Goal: Transaction & Acquisition: Purchase product/service

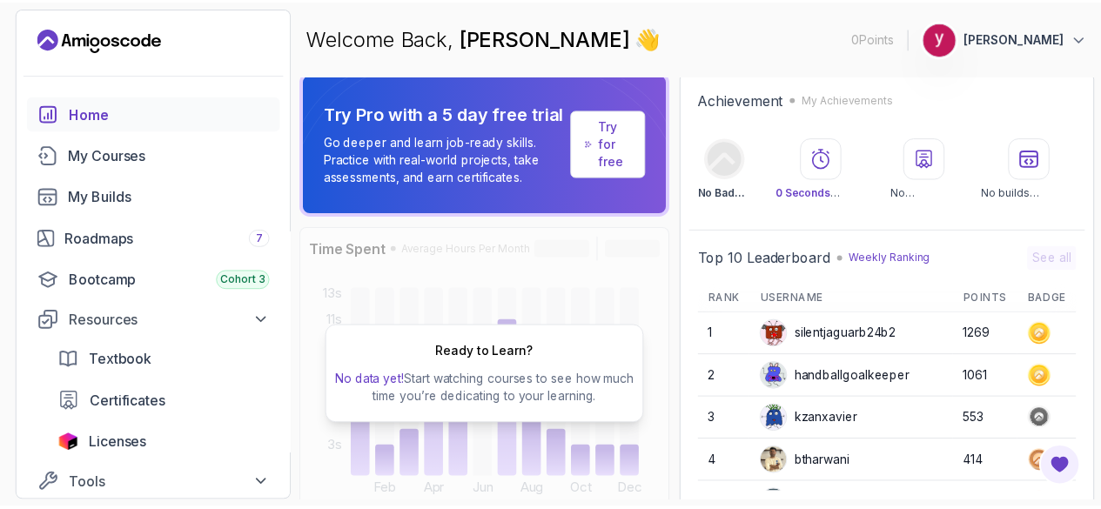
scroll to position [7, 0]
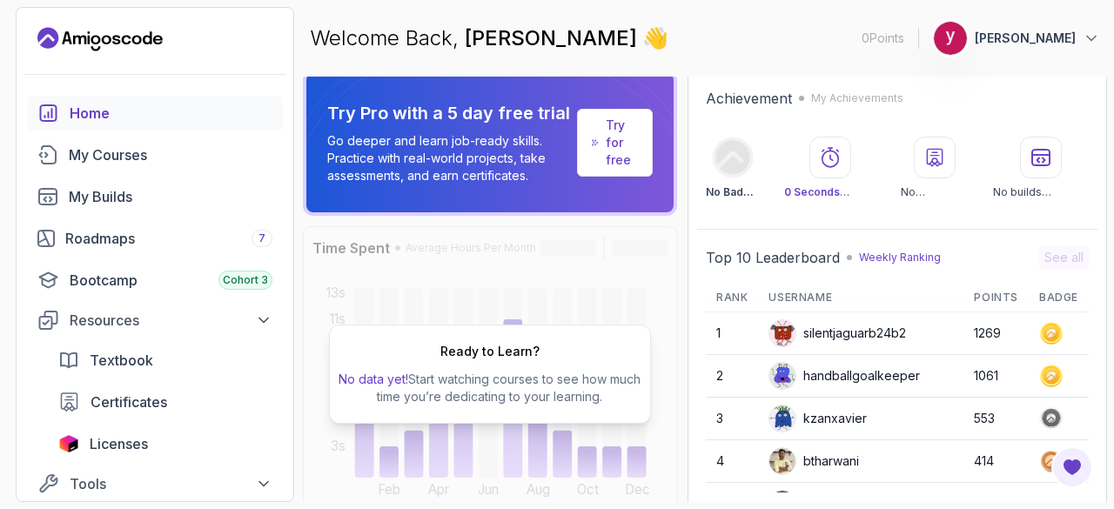
click at [638, 138] on p "Try for free" at bounding box center [622, 143] width 32 height 52
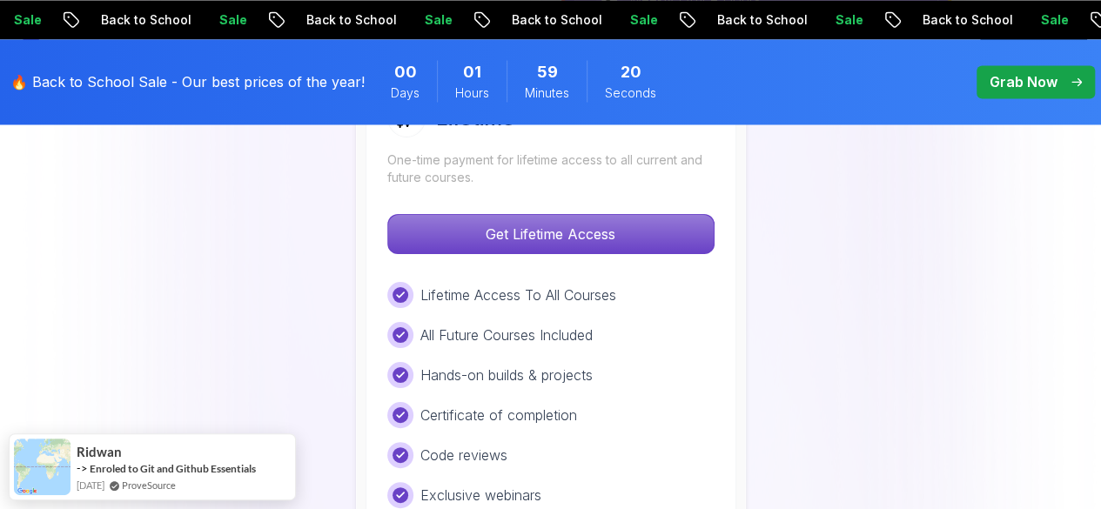
scroll to position [1413, 0]
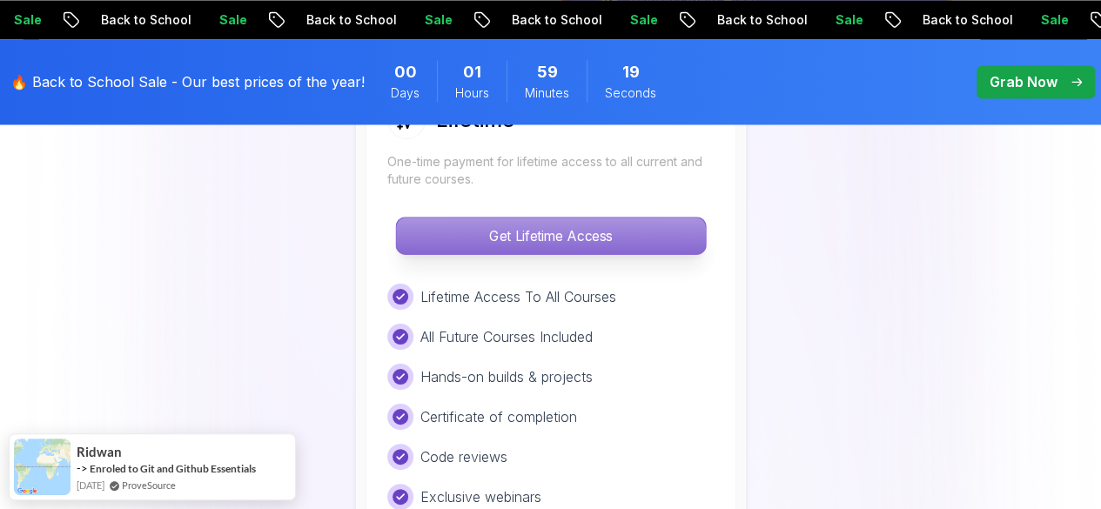
click at [507, 241] on p "Get Lifetime Access" at bounding box center [550, 236] width 309 height 37
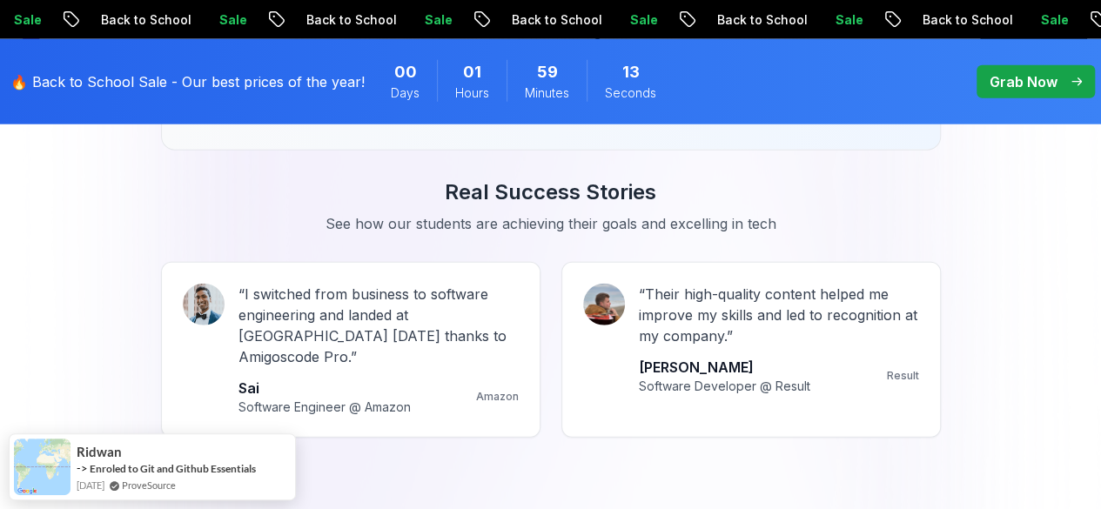
scroll to position [1166, 0]
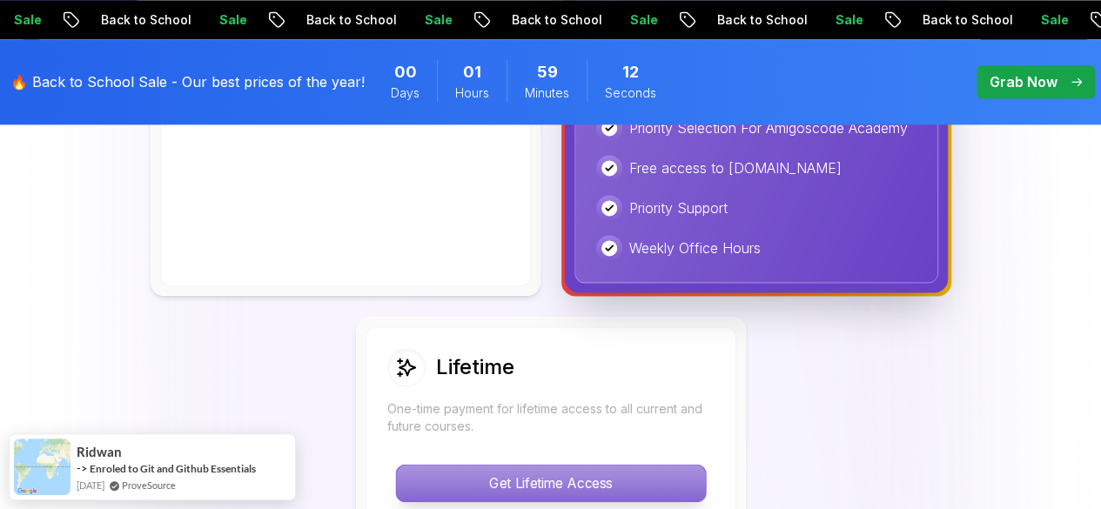
click at [553, 471] on p "Get Lifetime Access" at bounding box center [550, 483] width 309 height 37
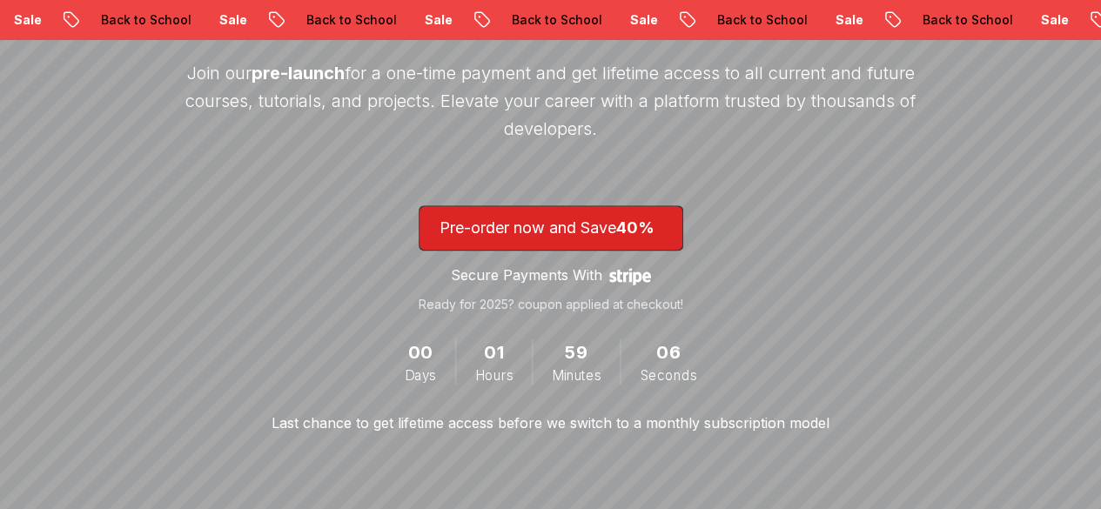
scroll to position [324, 0]
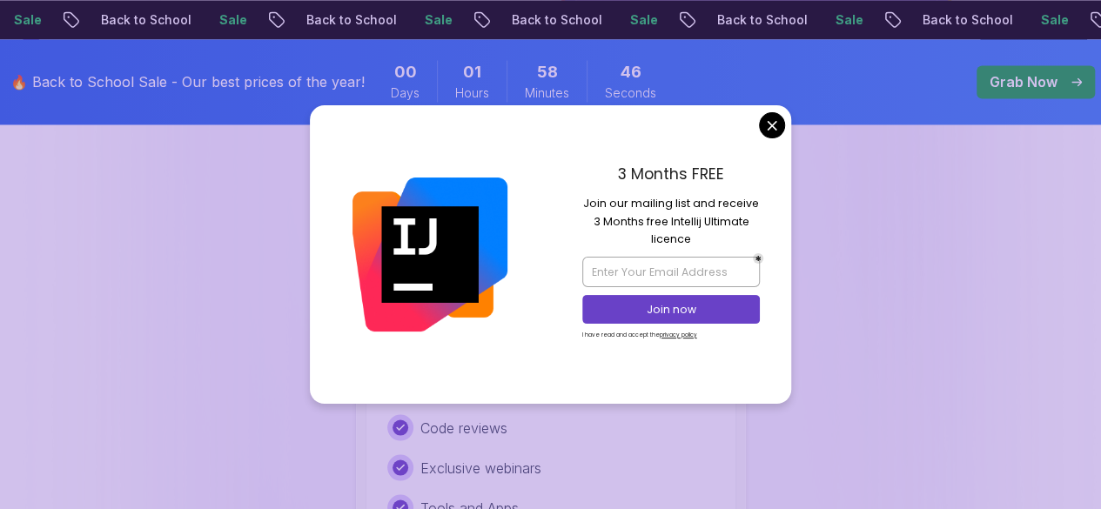
scroll to position [1479, 0]
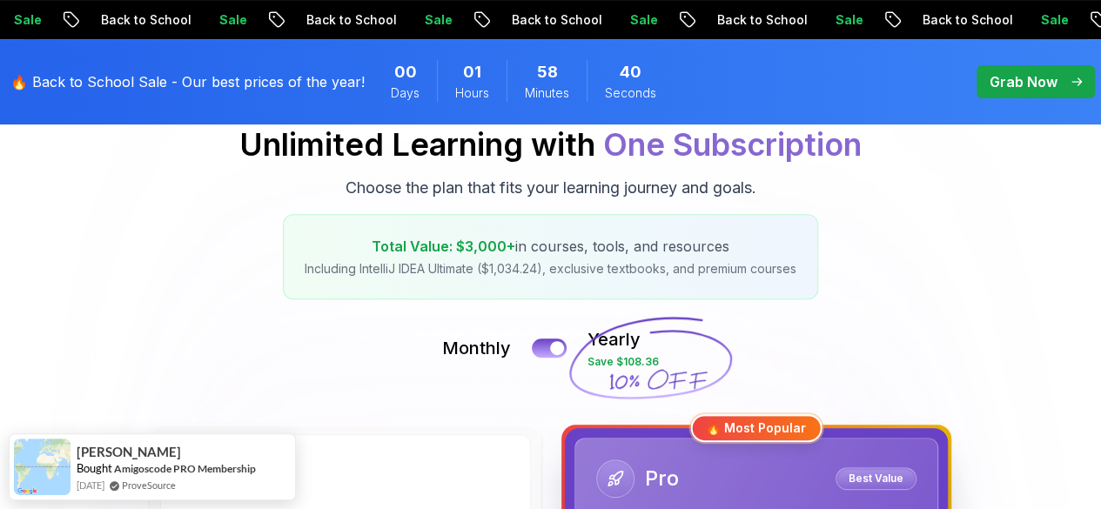
scroll to position [212, 0]
click at [561, 342] on div at bounding box center [557, 347] width 15 height 15
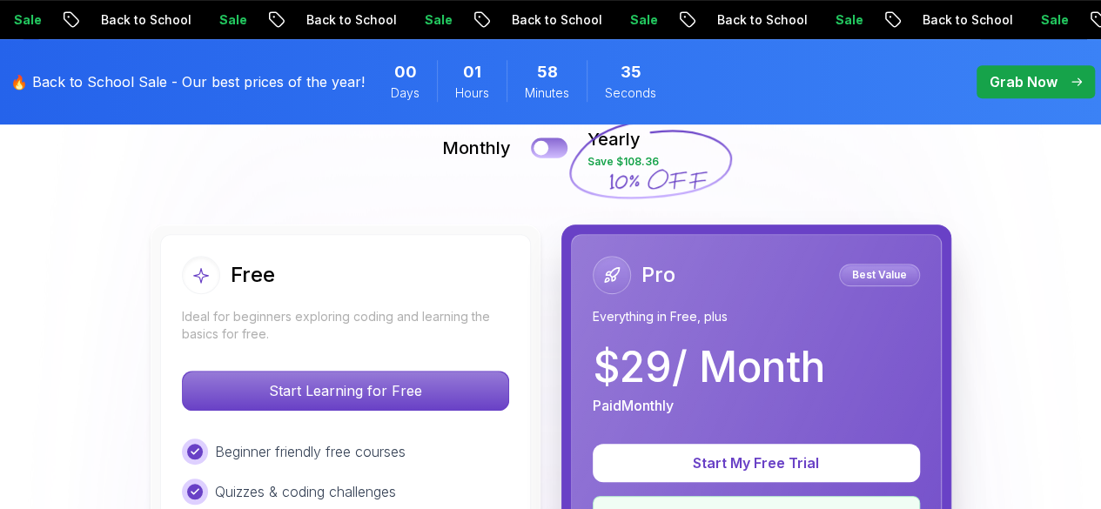
scroll to position [411, 0]
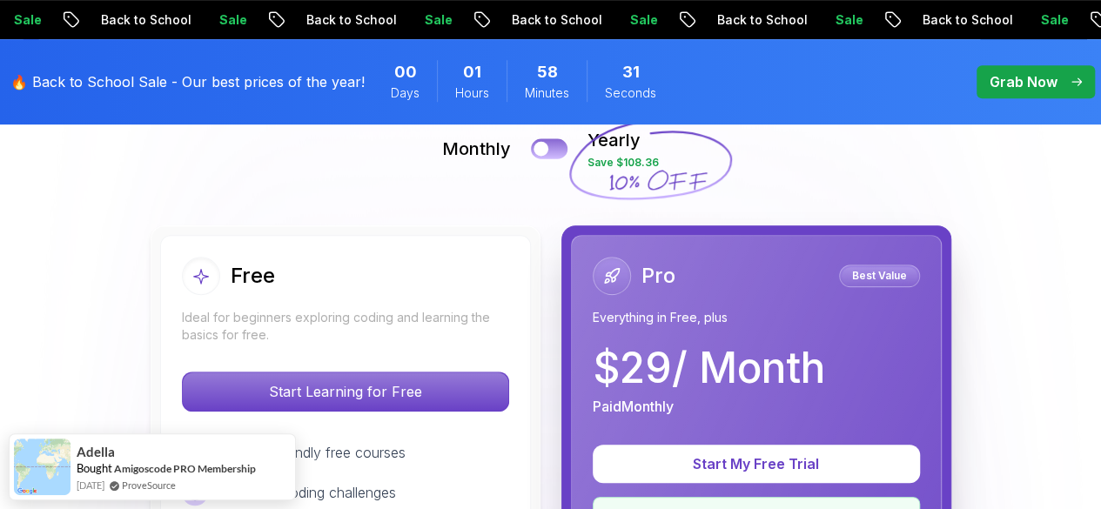
click at [546, 149] on div at bounding box center [541, 149] width 15 height 15
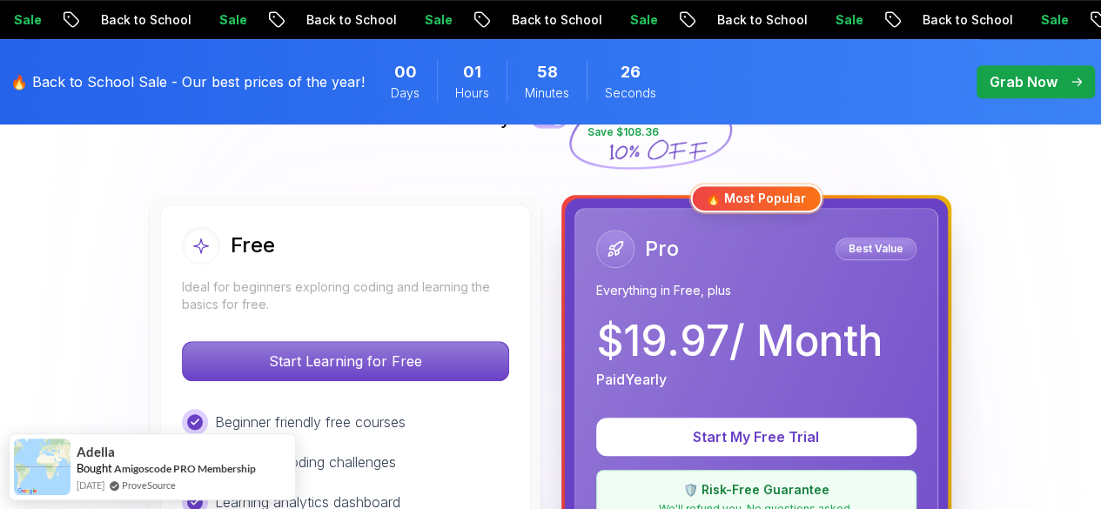
scroll to position [349, 0]
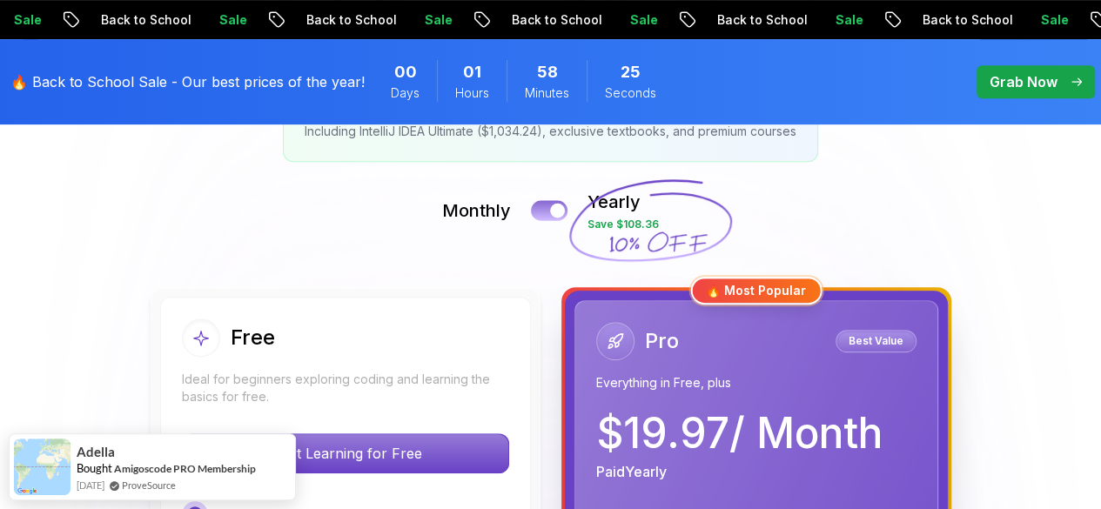
click at [556, 213] on div at bounding box center [557, 211] width 15 height 15
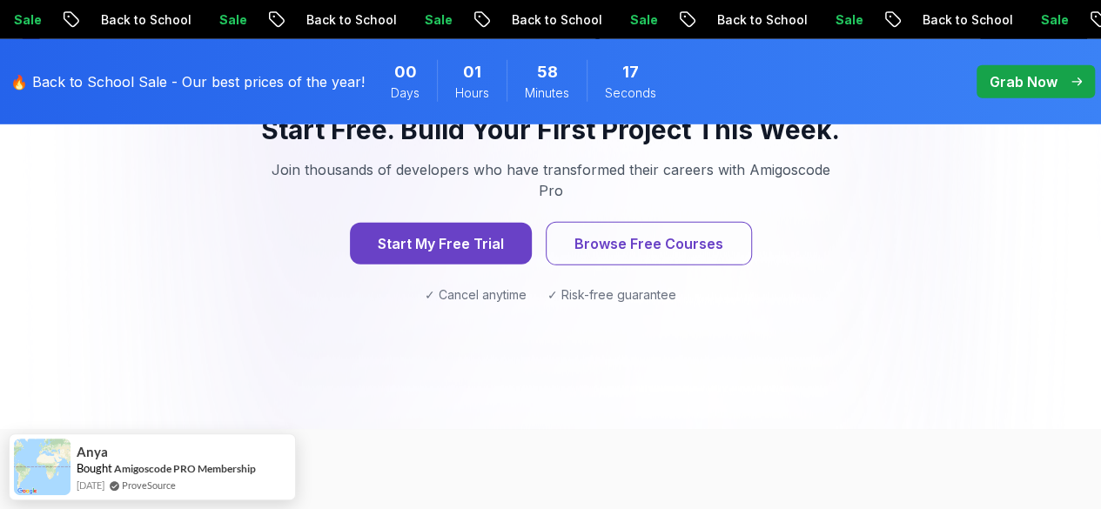
scroll to position [2549, 0]
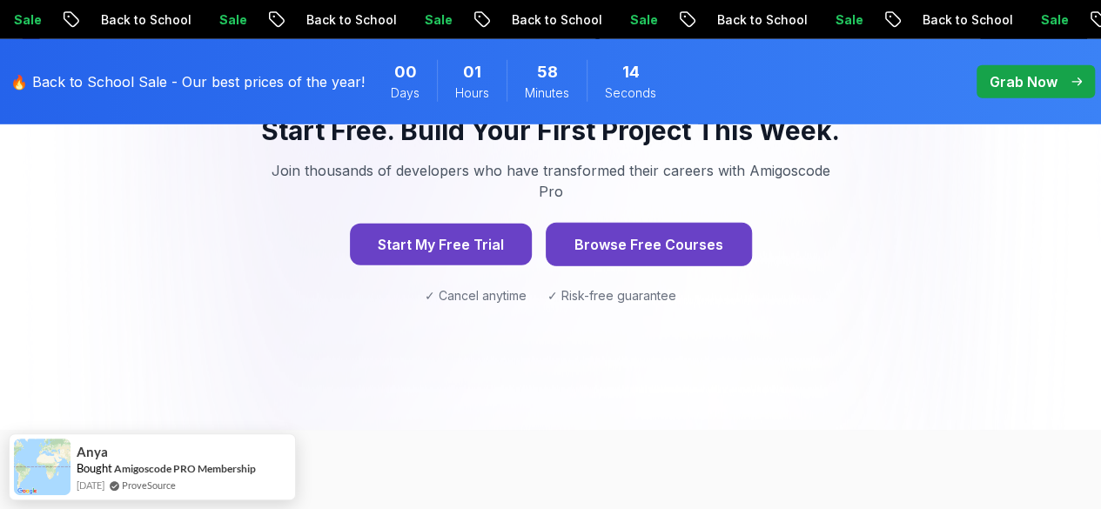
click at [616, 223] on button "Browse Free Courses" at bounding box center [649, 245] width 206 height 44
